Goal: Information Seeking & Learning: Learn about a topic

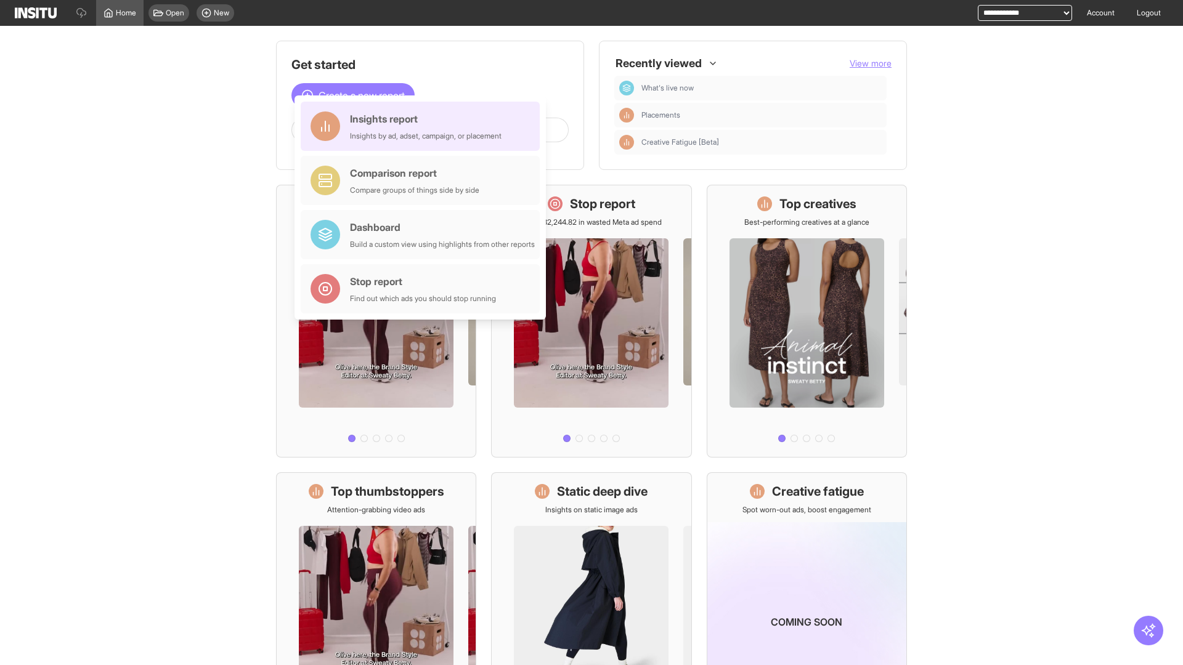
click at [423, 126] on div "Insights report Insights by ad, adset, campaign, or placement" at bounding box center [426, 127] width 152 height 30
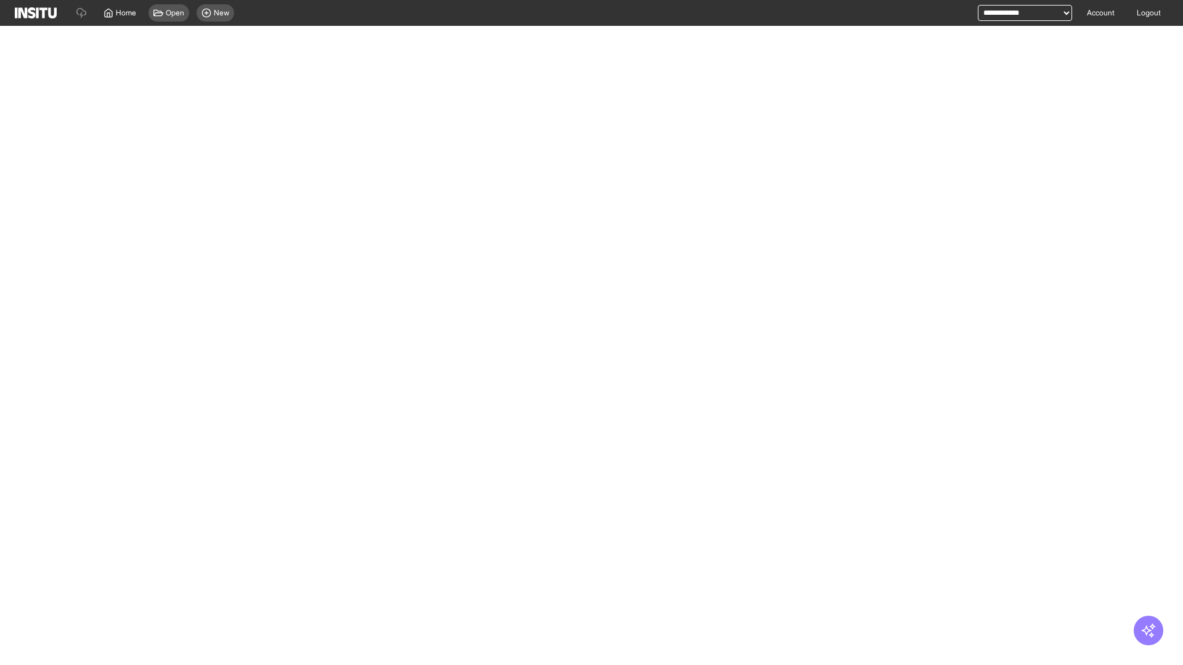
select select "**"
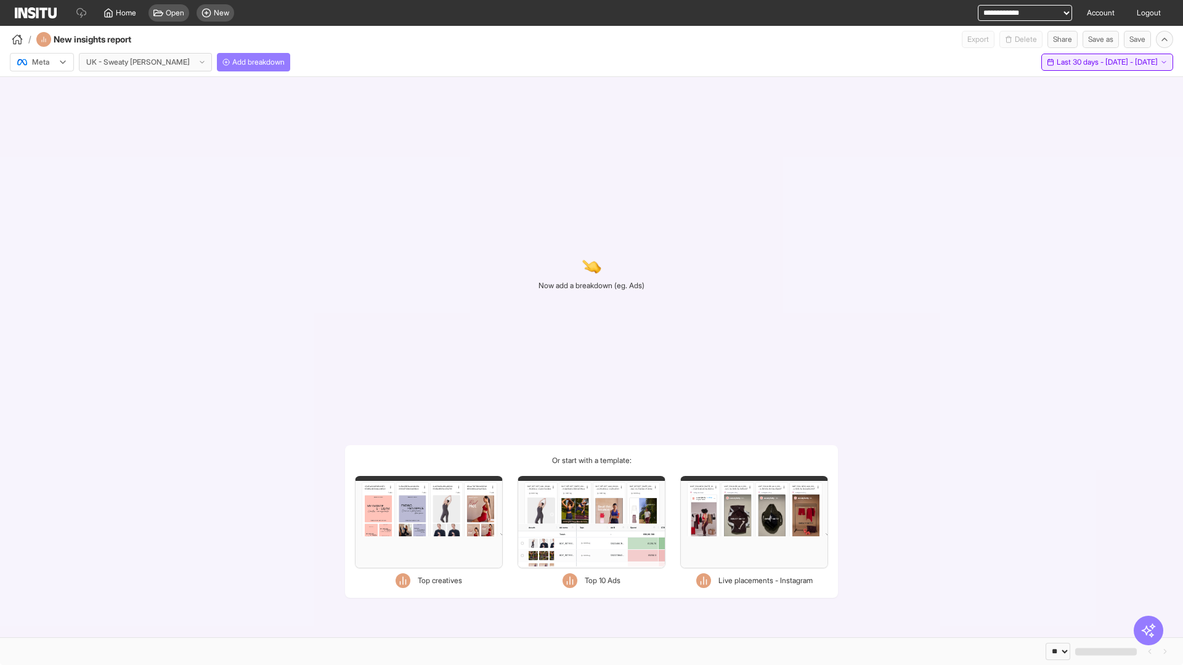
click at [1078, 62] on span "Last 30 days - [DATE] - [DATE]" at bounding box center [1106, 62] width 101 height 10
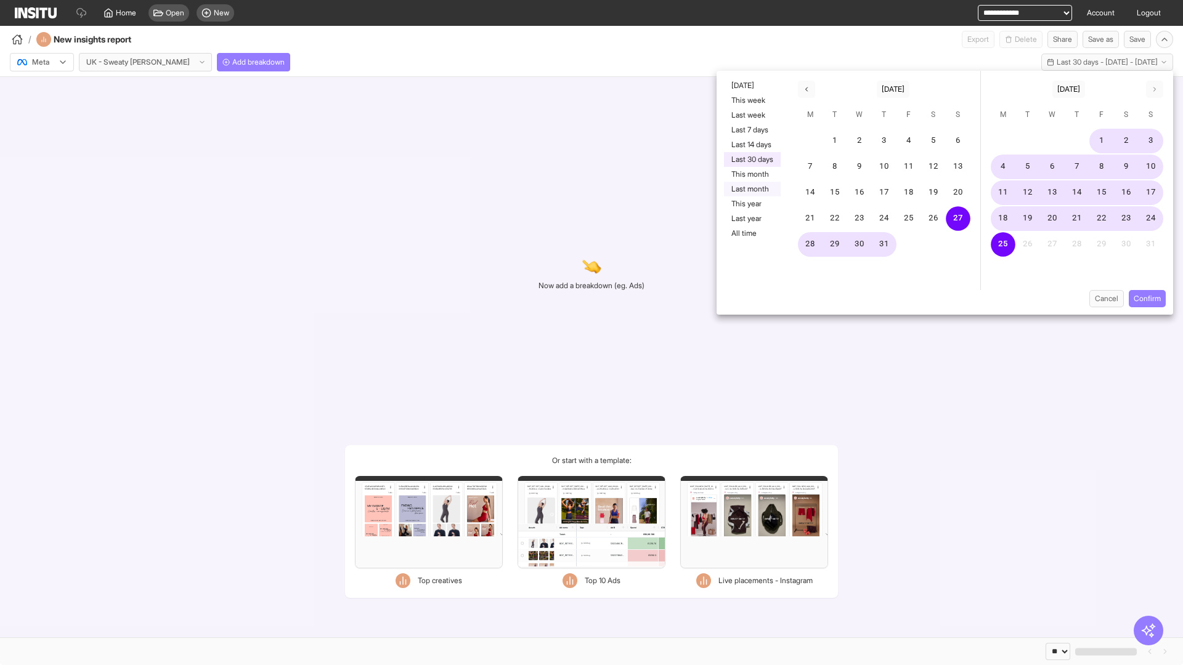
click at [751, 189] on button "Last month" at bounding box center [752, 189] width 57 height 15
